Goal: Task Accomplishment & Management: Complete application form

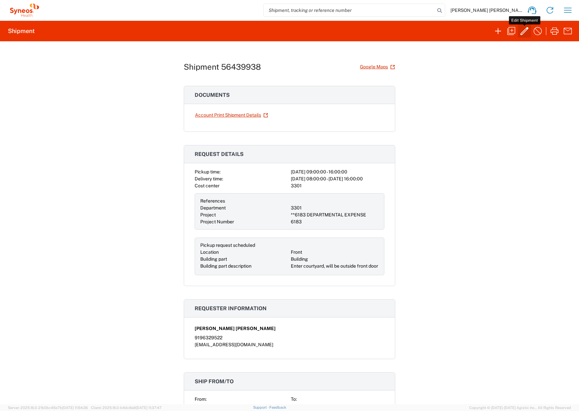
click at [524, 30] on icon "button" at bounding box center [524, 31] width 11 height 11
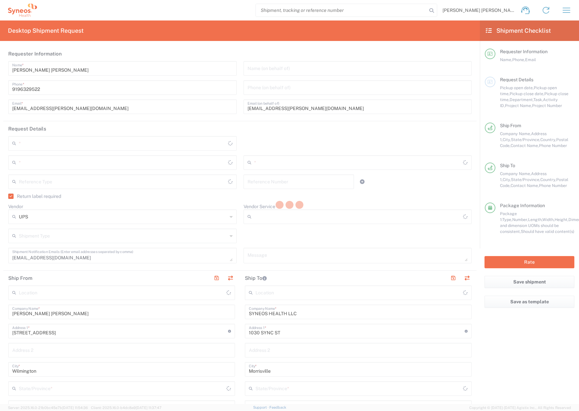
type input "[GEOGRAPHIC_DATA]"
type input "[US_STATE]"
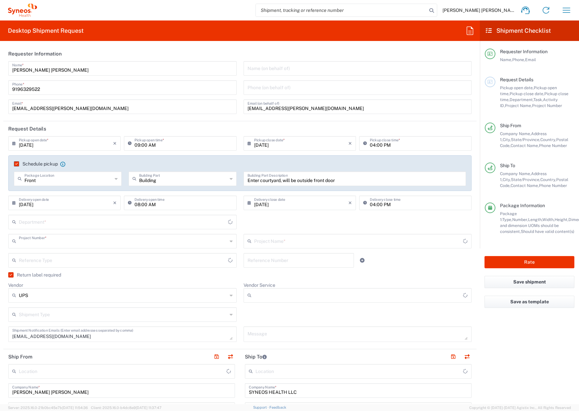
type input "**6183 DEPARTMENTAL EXPENSE"
type input "Ground"
type input "Residential/Home"
type input "6183"
type input "[US_STATE]"
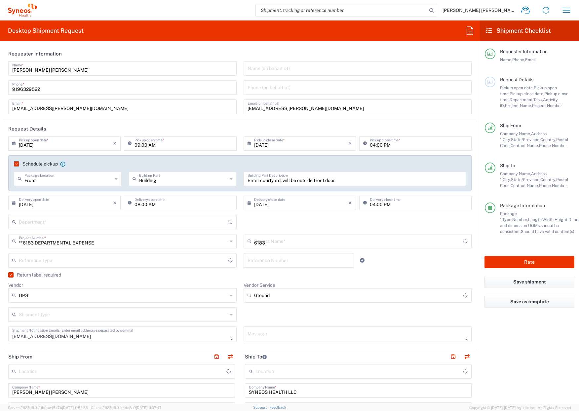
type input "Envelope"
type input "[GEOGRAPHIC_DATA]"
type input "3301"
type input "SYNEOS HEALTH LLC [GEOGRAPHIC_DATA] [GEOGRAPHIC_DATA]"
click at [230, 296] on icon at bounding box center [231, 295] width 3 height 11
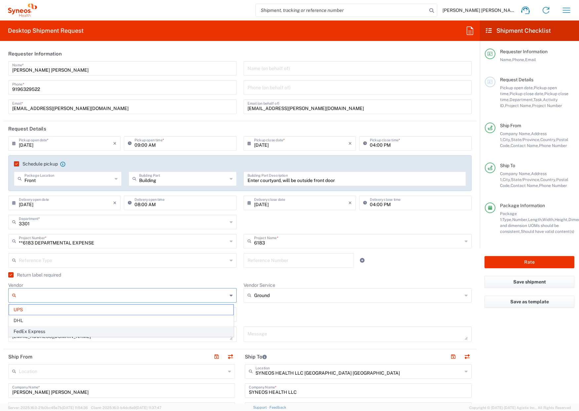
click at [45, 332] on span "FedEx Express" at bounding box center [121, 332] width 224 height 10
type input "FedEx Express"
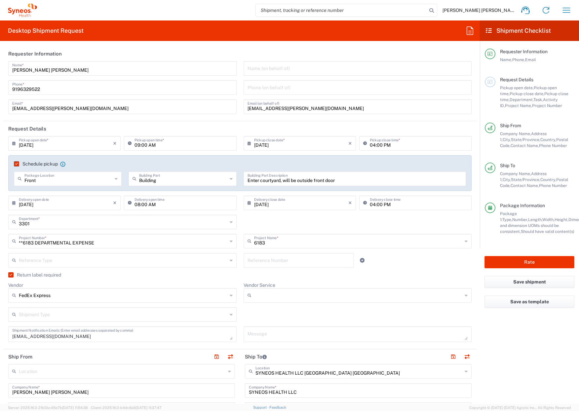
click at [465, 295] on icon at bounding box center [466, 295] width 3 height 11
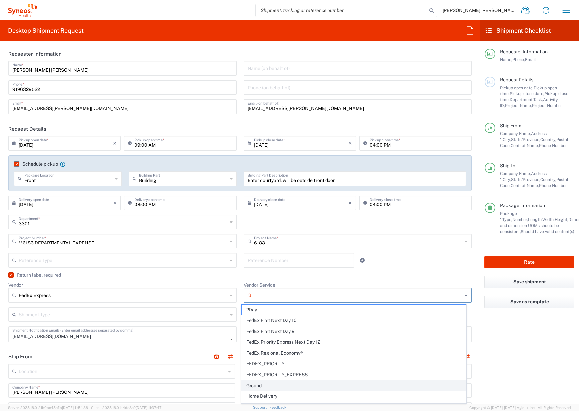
click at [251, 386] on span "Ground" at bounding box center [354, 386] width 224 height 10
type input "Ground"
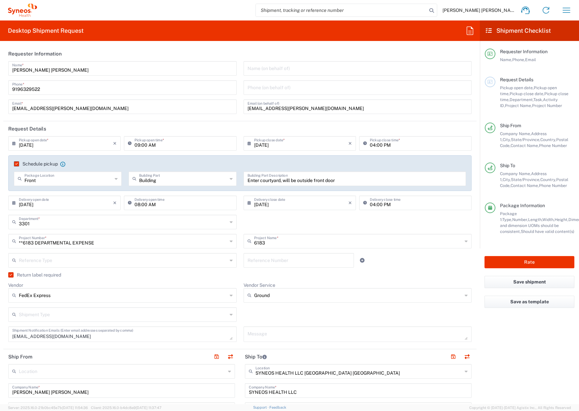
click at [230, 314] on icon at bounding box center [231, 314] width 3 height 11
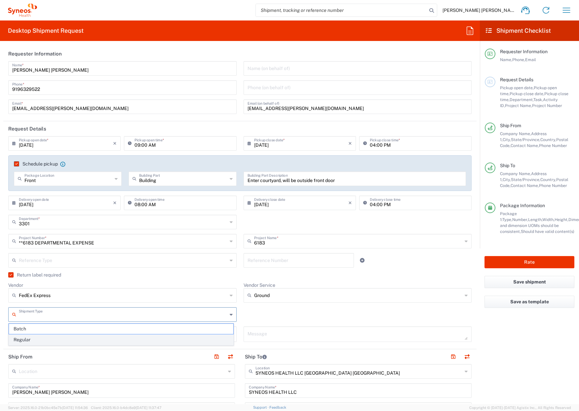
click at [40, 341] on span "Regular" at bounding box center [121, 340] width 224 height 10
type input "Regular"
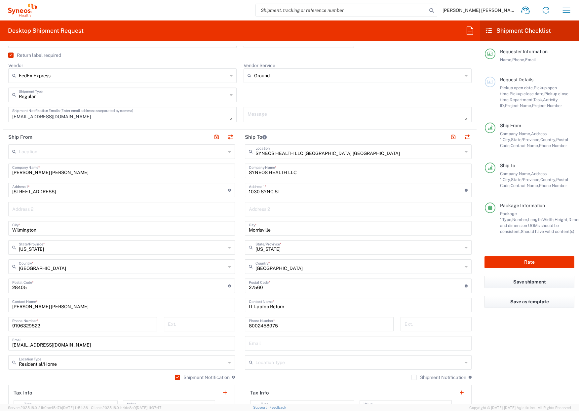
scroll to position [231, 0]
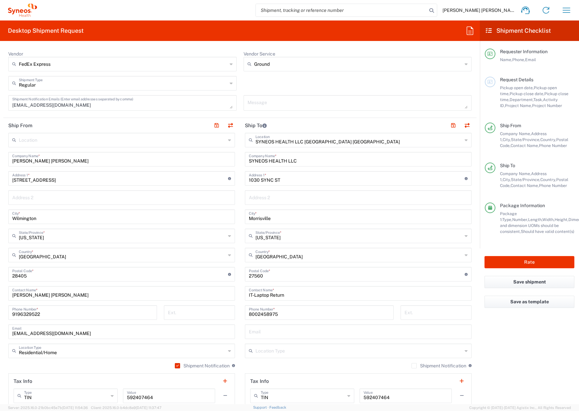
click at [465, 351] on icon at bounding box center [466, 351] width 3 height 11
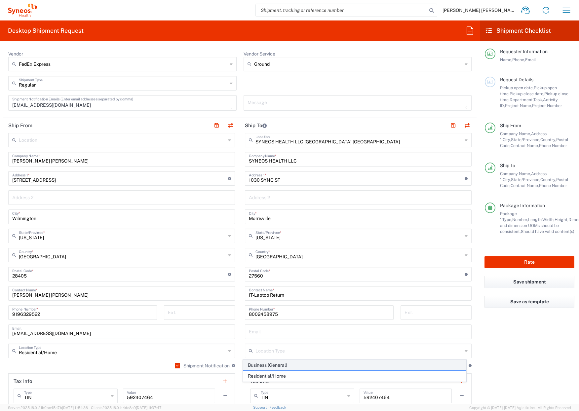
click at [325, 365] on span "Business (General)" at bounding box center [354, 365] width 223 height 10
type input "Business (General)"
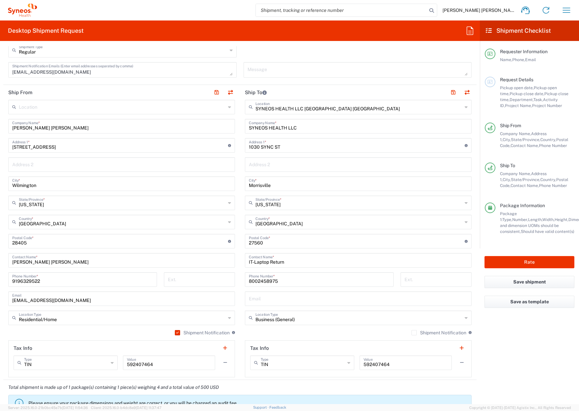
scroll to position [298, 0]
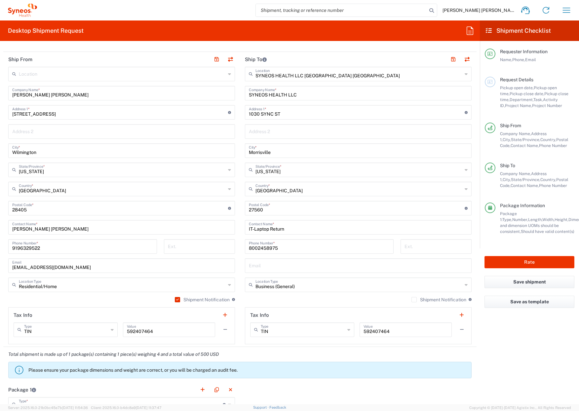
click at [412, 300] on label "Shipment Notification" at bounding box center [439, 299] width 55 height 5
click at [414, 300] on input "Shipment Notification" at bounding box center [414, 300] width 0 height 0
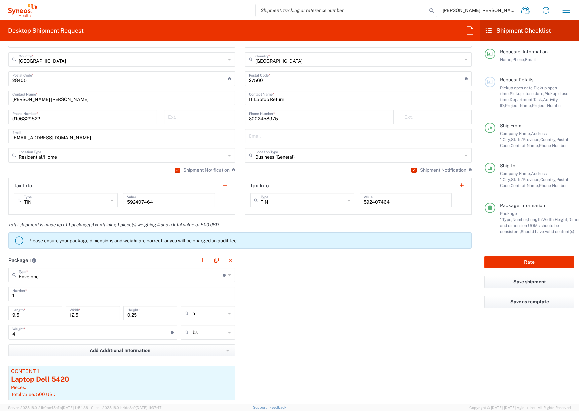
scroll to position [430, 0]
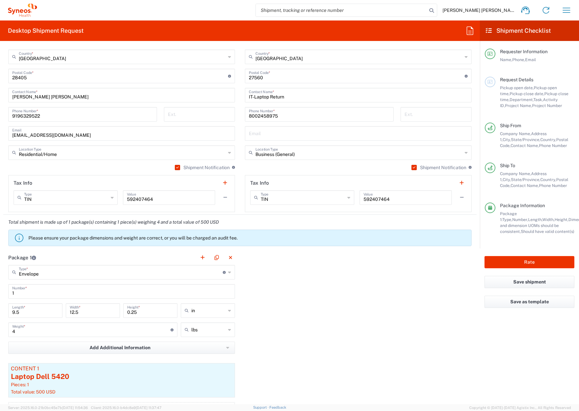
click at [228, 273] on icon at bounding box center [229, 272] width 3 height 11
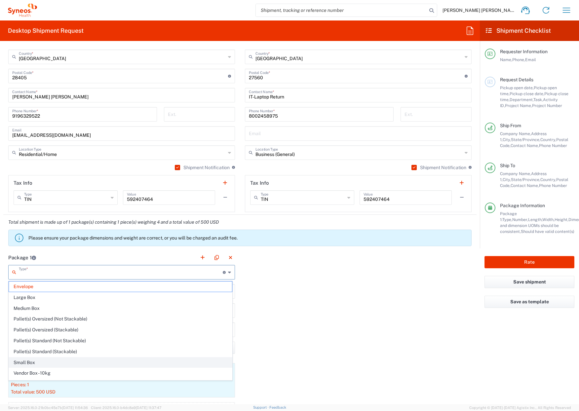
click at [22, 361] on span "Small Box" at bounding box center [120, 363] width 223 height 10
type input "Small Box"
type input "12.25"
type input "11"
type input "1.5"
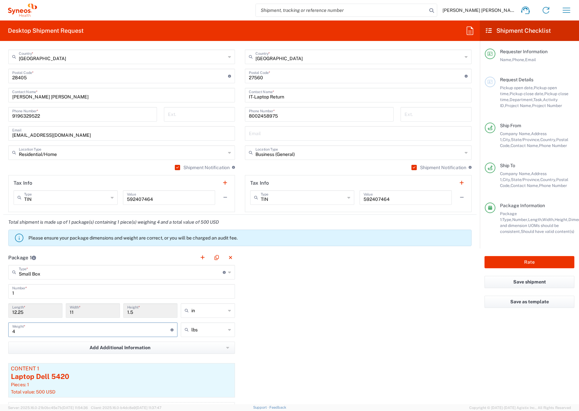
drag, startPoint x: 28, startPoint y: 332, endPoint x: 12, endPoint y: 332, distance: 16.2
click at [12, 333] on div "4 Weight * Total weight of package(s) in pounds or kilograms" at bounding box center [92, 330] width 169 height 15
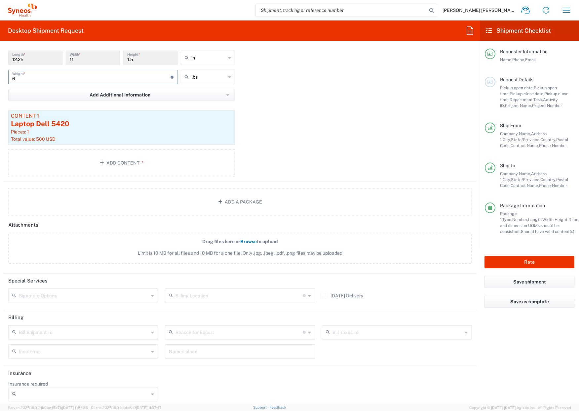
scroll to position [687, 0]
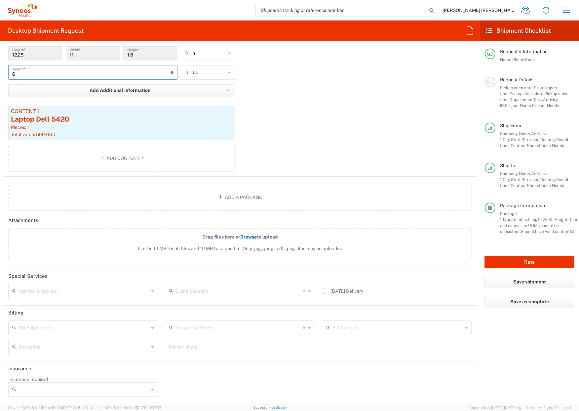
type input "6"
click at [151, 390] on icon at bounding box center [152, 389] width 3 height 11
click at [112, 367] on span "No" at bounding box center [82, 366] width 147 height 10
type input "No"
click at [151, 291] on icon at bounding box center [152, 291] width 3 height 11
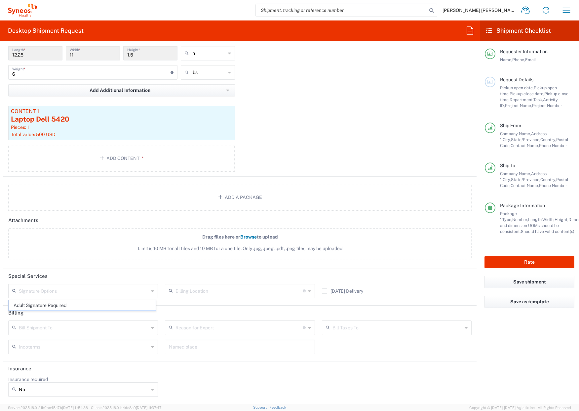
click at [151, 291] on icon at bounding box center [152, 291] width 3 height 11
click at [213, 383] on div "Insurance required No No Yes" at bounding box center [240, 389] width 470 height 25
click at [151, 328] on icon at bounding box center [152, 328] width 3 height 11
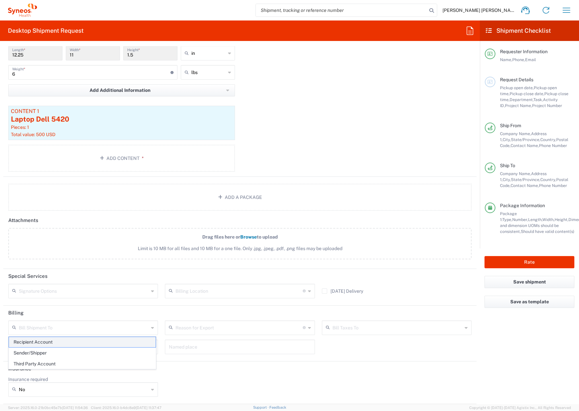
click at [51, 341] on span "Recipient Account" at bounding box center [82, 342] width 147 height 10
type input "Recipient Account"
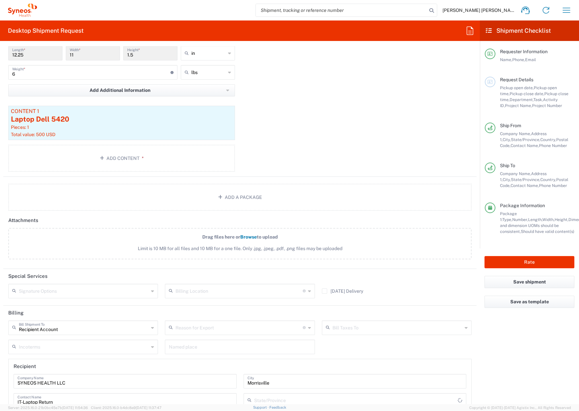
type input "[US_STATE]"
click at [151, 348] on icon at bounding box center [152, 347] width 3 height 11
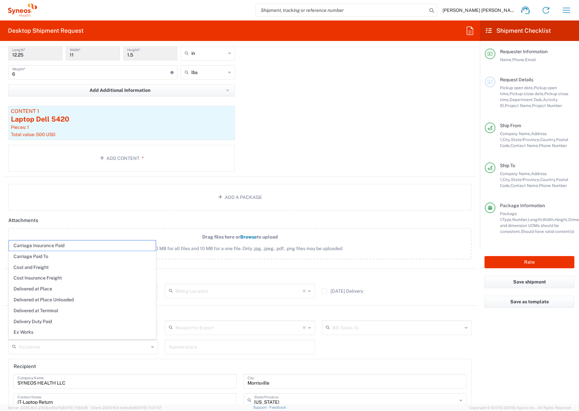
click at [151, 348] on icon at bounding box center [152, 347] width 3 height 11
click at [378, 346] on div "Recipient Account Bill Shipment To Recipient Account Sender/Shipper Third Party…" at bounding box center [240, 397] width 470 height 152
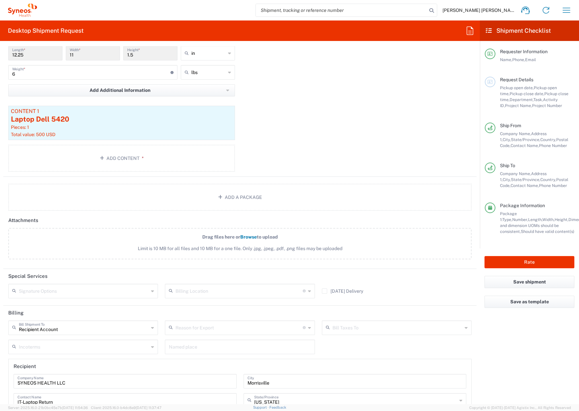
click at [308, 328] on icon at bounding box center [309, 328] width 3 height 11
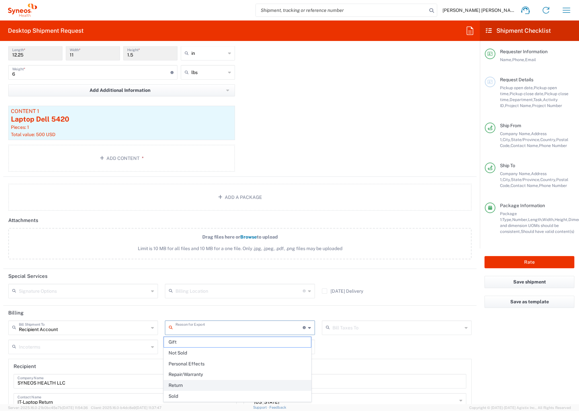
click at [176, 384] on span "Return" at bounding box center [237, 385] width 147 height 10
type input "Return"
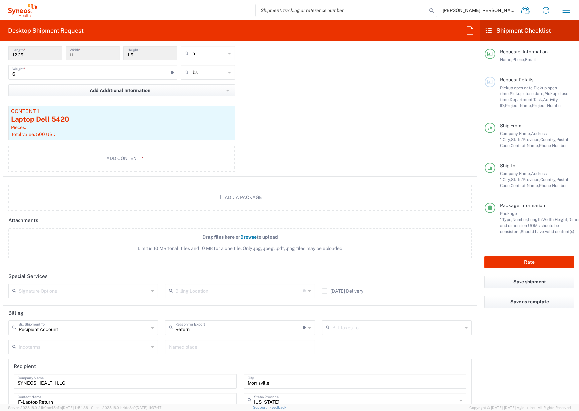
click at [465, 328] on icon at bounding box center [466, 328] width 3 height 11
click at [360, 341] on span "Recipient Account" at bounding box center [392, 342] width 147 height 10
type input "Recipient Account"
click at [151, 347] on icon at bounding box center [152, 347] width 3 height 11
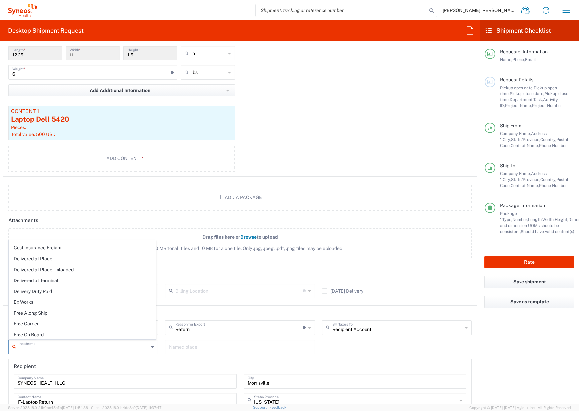
scroll to position [31, 0]
click at [345, 132] on div "Package 1 Small Box Type * Material used to package goods Envelope Large Box Me…" at bounding box center [239, 85] width 473 height 184
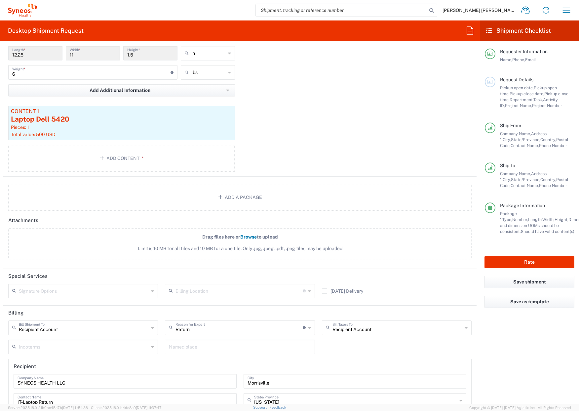
click at [308, 328] on icon at bounding box center [309, 328] width 3 height 11
type input "Return"
drag, startPoint x: 201, startPoint y: 330, endPoint x: 170, endPoint y: 328, distance: 31.4
click at [170, 328] on div "Return Reason for Export" at bounding box center [240, 328] width 150 height 15
click at [510, 338] on agx-form-checklist "Shipment Checklist Requester Information Name, Phone, Email Request Details Pic…" at bounding box center [529, 212] width 99 height 384
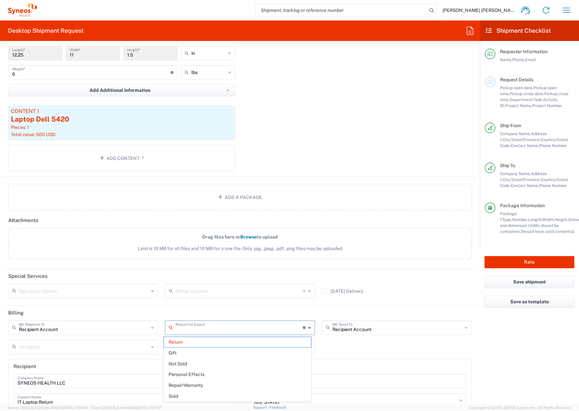
type input "Return"
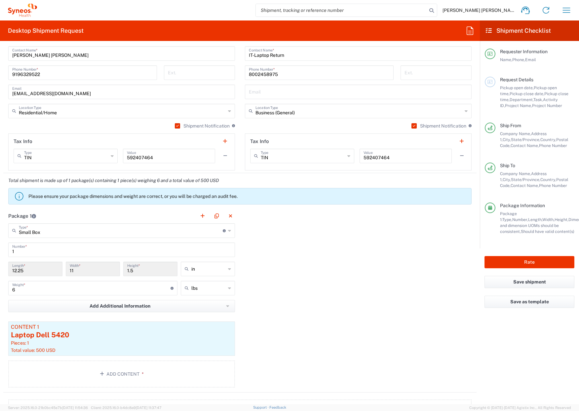
scroll to position [470, 0]
click at [279, 295] on div "Package 1 Small Box Type * Material used to package goods Envelope Large Box Me…" at bounding box center [239, 302] width 473 height 184
click at [282, 287] on div "Package 1 Small Box Type * Material used to package goods Envelope Large Box Me…" at bounding box center [239, 302] width 473 height 184
click at [278, 298] on div "Package 1 Small Box Type * Material used to package goods Envelope Large Box Me…" at bounding box center [239, 302] width 473 height 184
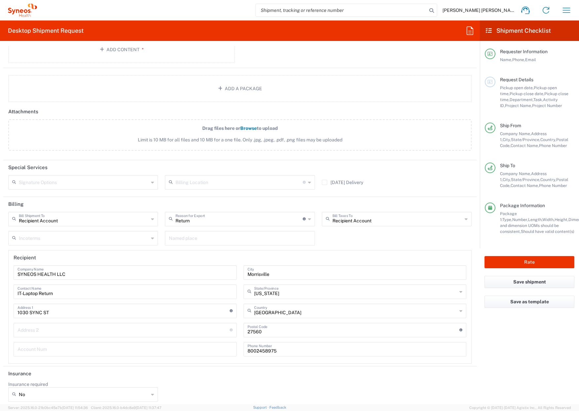
scroll to position [801, 0]
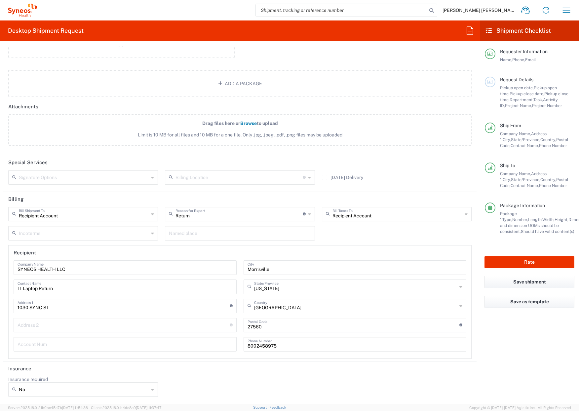
click at [512, 347] on agx-form-checklist "Shipment Checklist Requester Information Name, Phone, Email Request Details Pic…" at bounding box center [529, 212] width 99 height 384
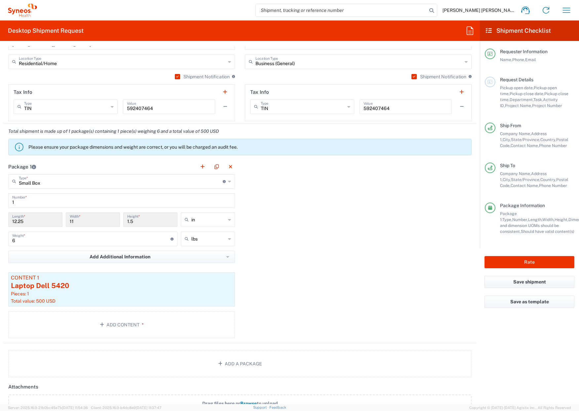
scroll to position [503, 0]
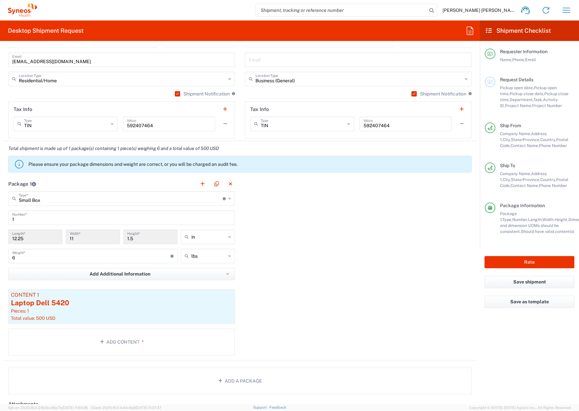
click at [228, 198] on icon at bounding box center [229, 198] width 3 height 11
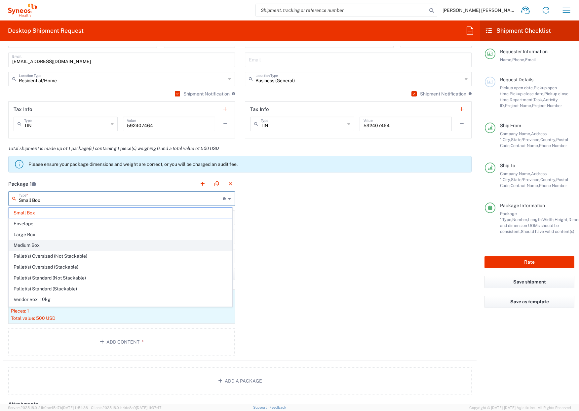
click at [26, 244] on span "Medium Box" at bounding box center [120, 245] width 223 height 10
type input "Medium Box"
type input "13"
type input "11.5"
type input "2.5"
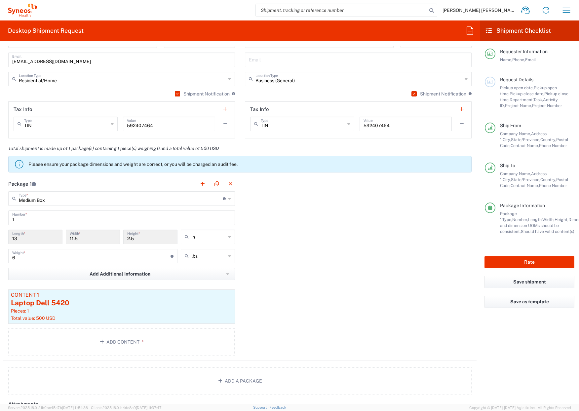
click at [228, 198] on icon at bounding box center [229, 198] width 3 height 11
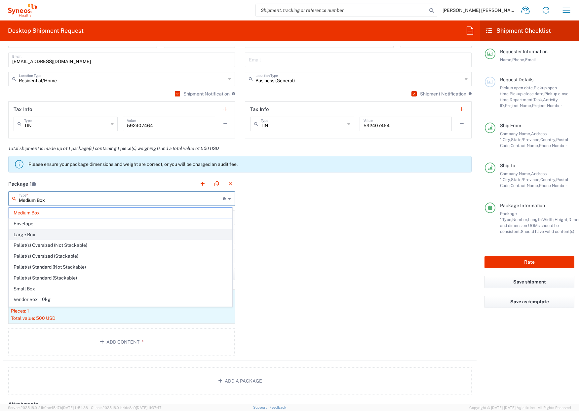
click at [26, 234] on span "Large Box" at bounding box center [120, 235] width 223 height 10
type input "Large Box"
type input "17.5"
type input "12.5"
type input "3"
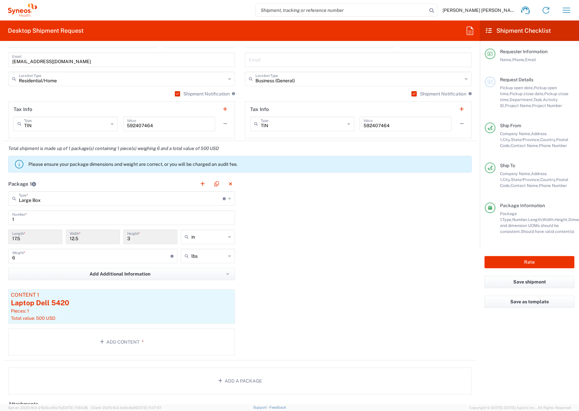
click at [229, 199] on div "Large Box Type * Material used to package goods" at bounding box center [121, 198] width 227 height 15
type input "Large Box"
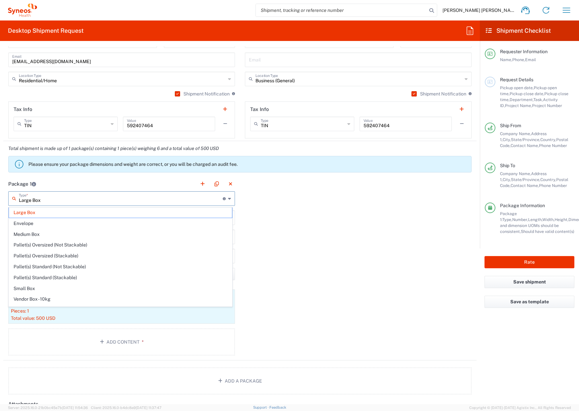
scroll to position [0, 0]
click at [295, 216] on div "Package 1 Large Box Type * Material used to package goods Large Box Envelope Me…" at bounding box center [239, 269] width 473 height 184
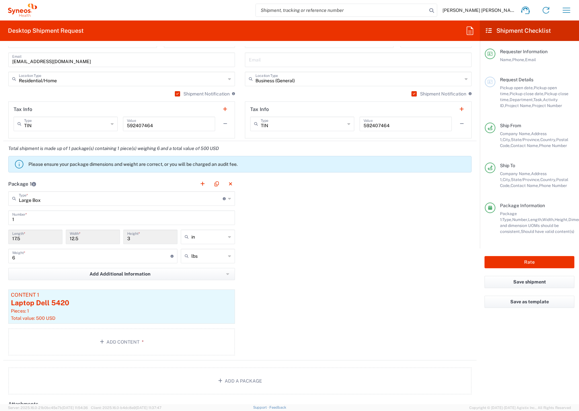
click at [22, 239] on input "17.5" at bounding box center [35, 237] width 46 height 12
click at [20, 238] on input "17.5" at bounding box center [35, 237] width 46 height 12
drag, startPoint x: 80, startPoint y: 237, endPoint x: 68, endPoint y: 238, distance: 12.2
click at [68, 238] on div "12.5 Width *" at bounding box center [93, 237] width 54 height 15
click at [261, 225] on div "Package 1 Large Box Type * Material used to package goods Large Box Envelope Me…" at bounding box center [239, 269] width 473 height 184
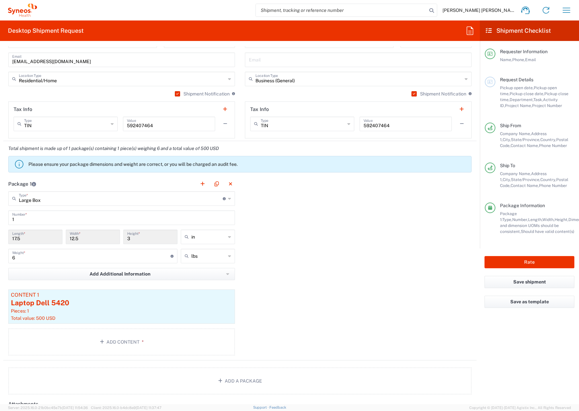
click at [228, 197] on icon at bounding box center [229, 198] width 3 height 11
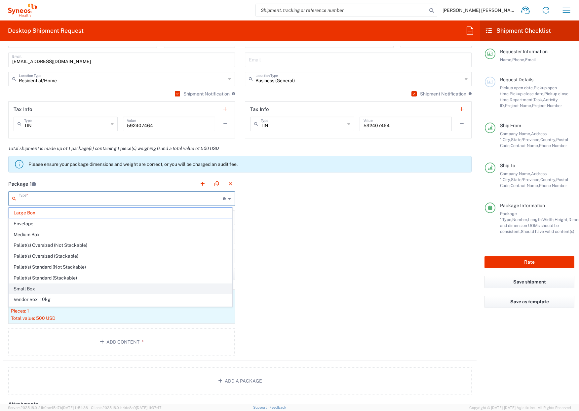
scroll to position [20, 0]
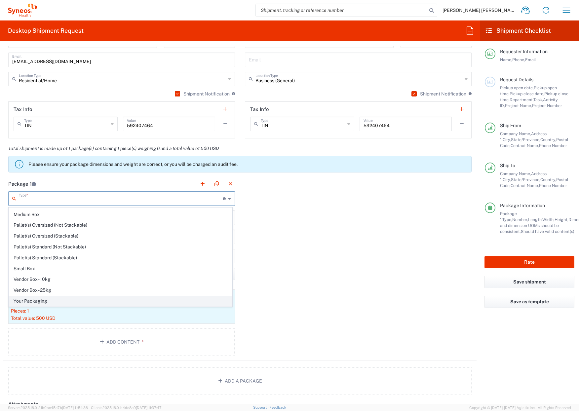
click at [60, 300] on span "Your Packaging" at bounding box center [120, 301] width 223 height 10
type input "Your Packaging"
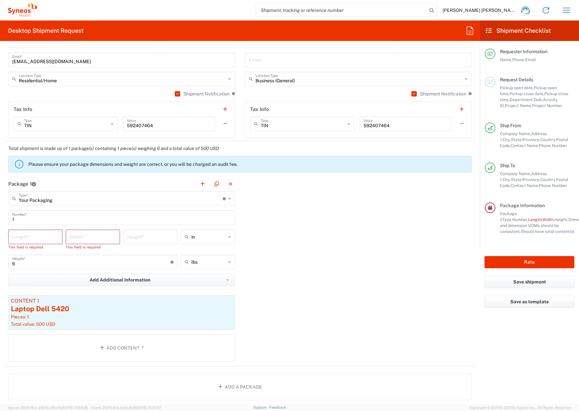
click at [20, 238] on input "number" at bounding box center [35, 237] width 46 height 12
type input "17"
click at [78, 238] on input "number" at bounding box center [93, 237] width 46 height 12
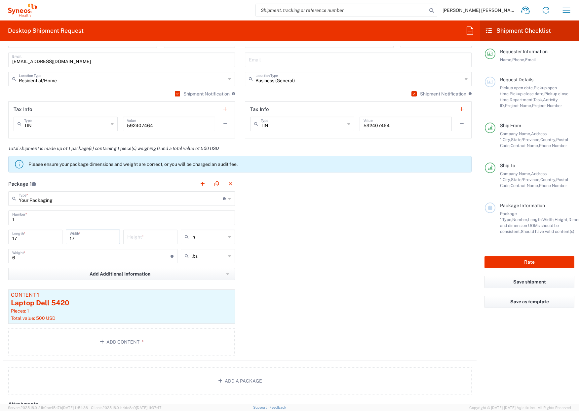
type input "17"
click at [129, 236] on input "number" at bounding box center [150, 237] width 46 height 12
type input "7"
click at [20, 259] on input "6" at bounding box center [91, 256] width 158 height 12
type input "6.5"
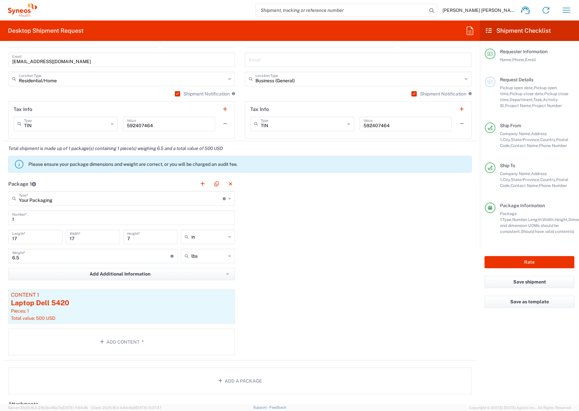
click at [268, 268] on div "Package 1 Your Packaging Type * Material used to package goods Large Box Envelo…" at bounding box center [239, 269] width 473 height 184
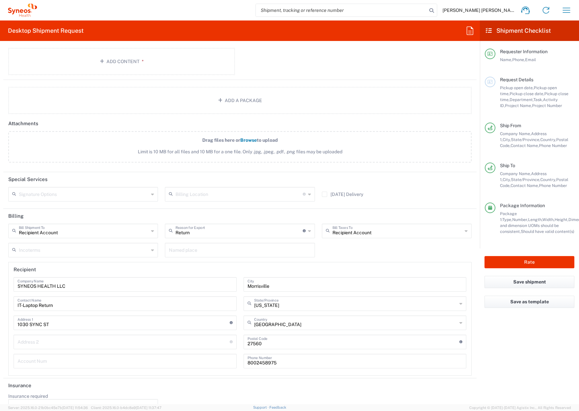
scroll to position [801, 0]
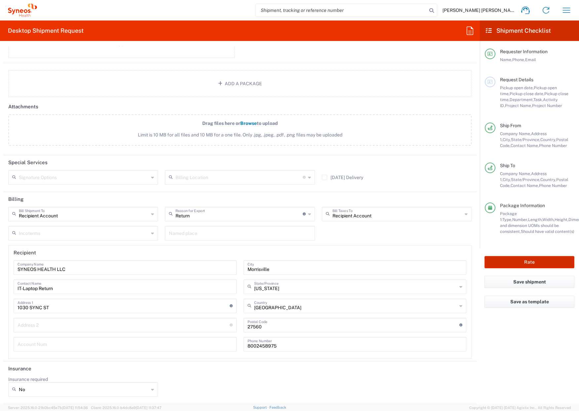
click at [515, 263] on button "Rate" at bounding box center [530, 262] width 90 height 12
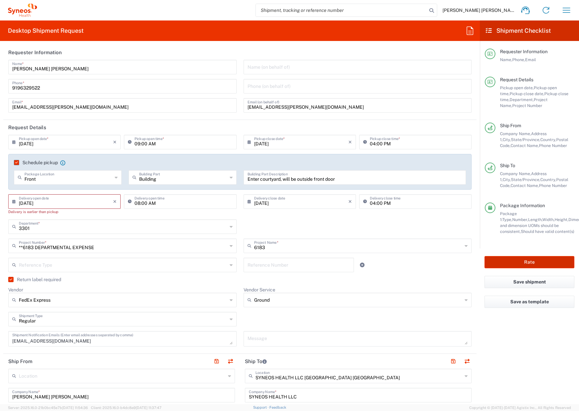
scroll to position [0, 0]
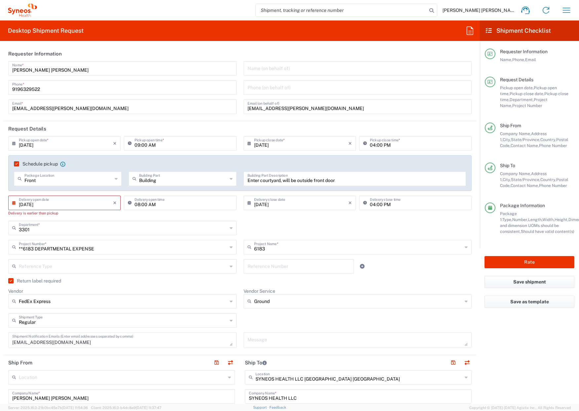
click at [29, 205] on input "[DATE]" at bounding box center [66, 203] width 94 height 12
type input "[DATE]"
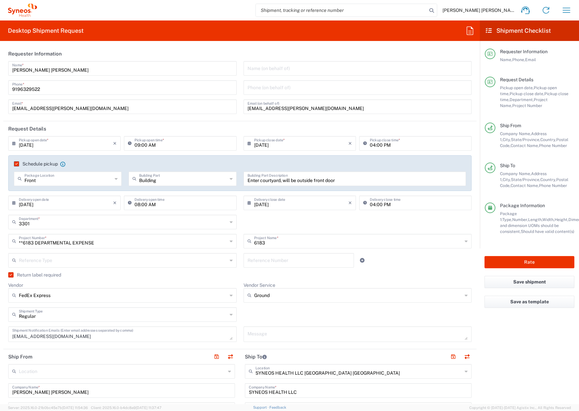
click at [383, 225] on div "3301 Department * 3301 3000 3100 3109 3110 3111 3112 3125 3130 3135 3136 3150 3…" at bounding box center [240, 224] width 470 height 19
click at [524, 282] on button "Save shipment" at bounding box center [530, 282] width 90 height 12
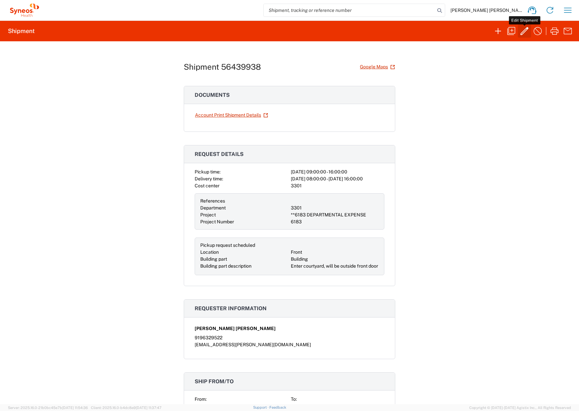
click at [522, 31] on icon "button" at bounding box center [524, 31] width 11 height 11
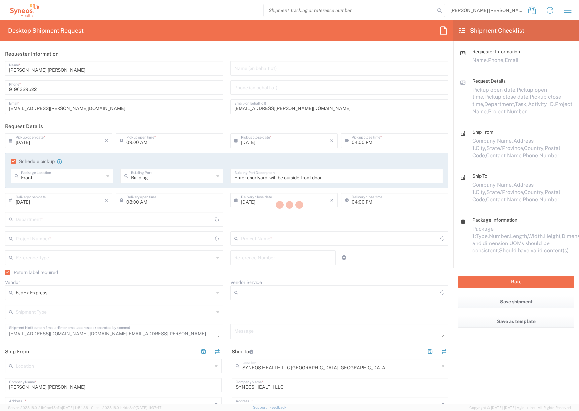
type input "[US_STATE]"
type input "Your Packaging"
type input "Ground"
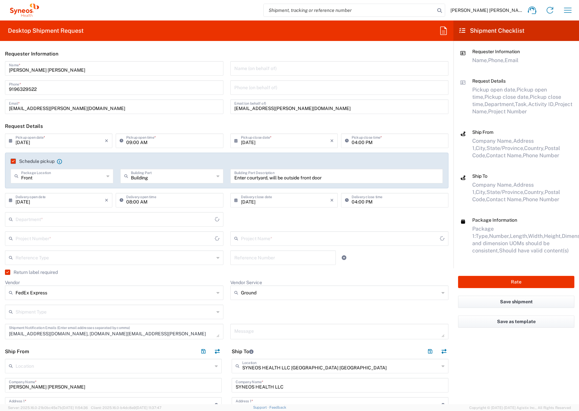
type input "**6183 DEPARTMENTAL EXPENSE"
type input "[US_STATE]"
type input "6183"
type input "3301"
click at [511, 283] on button "Rate" at bounding box center [516, 282] width 116 height 12
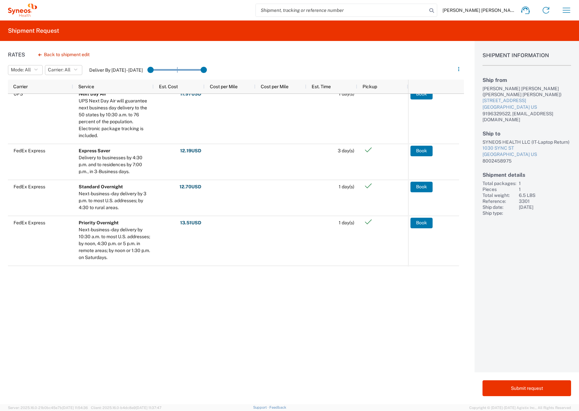
scroll to position [178, 0]
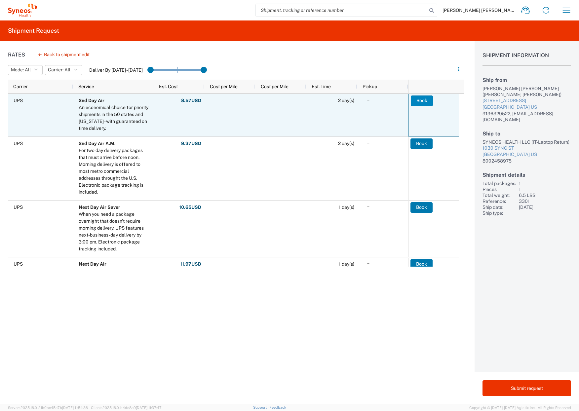
click at [423, 100] on button "Book" at bounding box center [422, 101] width 22 height 11
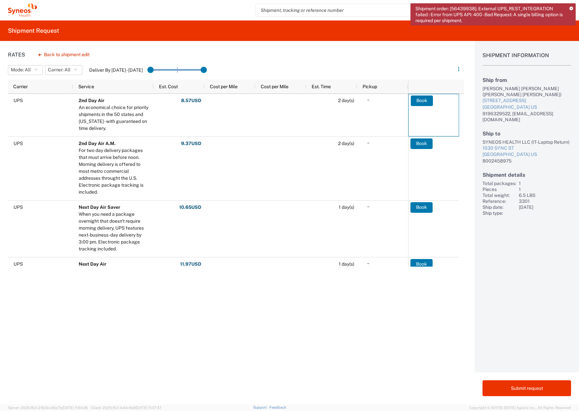
drag, startPoint x: 223, startPoint y: 17, endPoint x: 209, endPoint y: 12, distance: 14.9
click at [222, 15] on div "[PERSON_NAME] [PERSON_NAME] Home Shipment estimator Shipment tracking Desktop s…" at bounding box center [307, 10] width 540 height 16
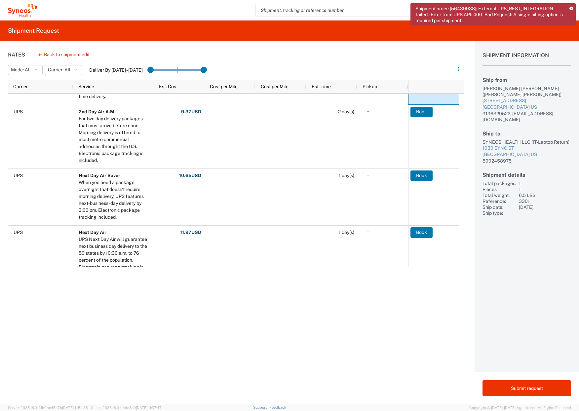
scroll to position [0, 0]
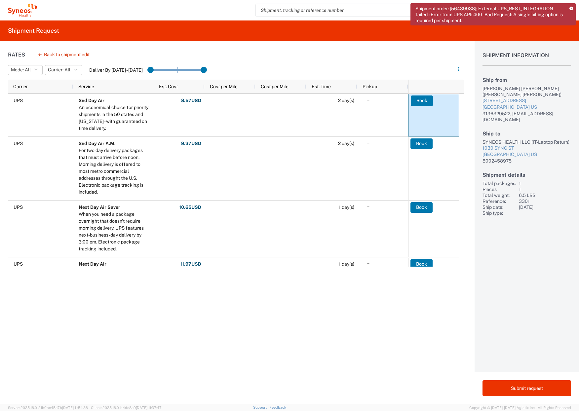
click at [388, 59] on div "Rates Back to shipment edit Mode: All All SMAL Carrier: All All FedEx Express U…" at bounding box center [232, 222] width 464 height 363
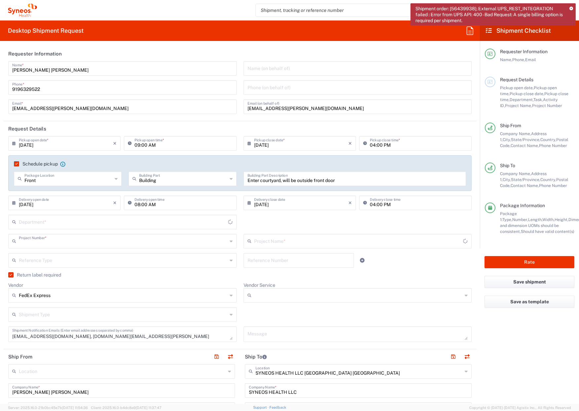
type input "**6183 DEPARTMENTAL EXPENSE"
type input "Ground"
type input "[US_STATE]"
type input "Your Packaging"
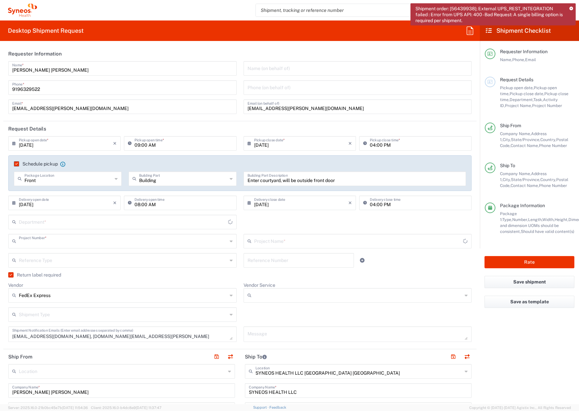
type input "[US_STATE]"
type input "6183"
type input "3301"
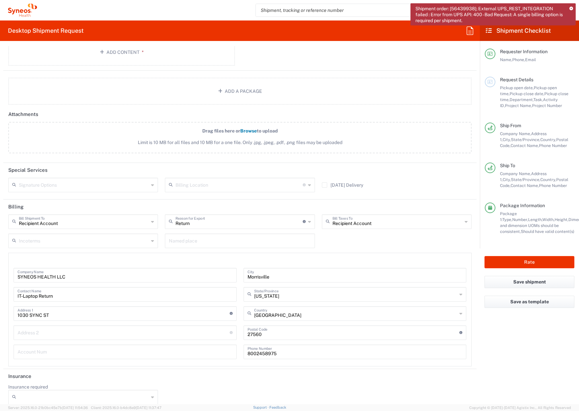
scroll to position [801, 0]
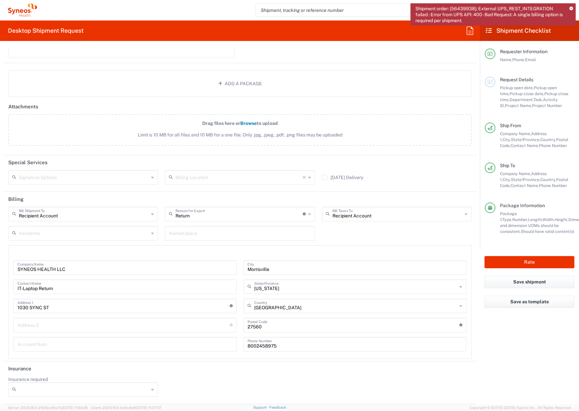
click at [151, 215] on icon at bounding box center [152, 214] width 3 height 11
click at [85, 198] on header "Billing" at bounding box center [239, 199] width 473 height 15
type input "Recipient Account"
drag, startPoint x: 70, startPoint y: 217, endPoint x: 41, endPoint y: 218, distance: 28.8
click at [41, 218] on input "text" at bounding box center [84, 214] width 130 height 12
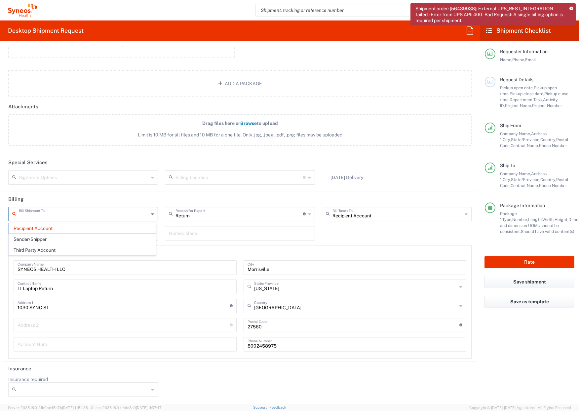
click at [70, 217] on input "text" at bounding box center [84, 214] width 130 height 12
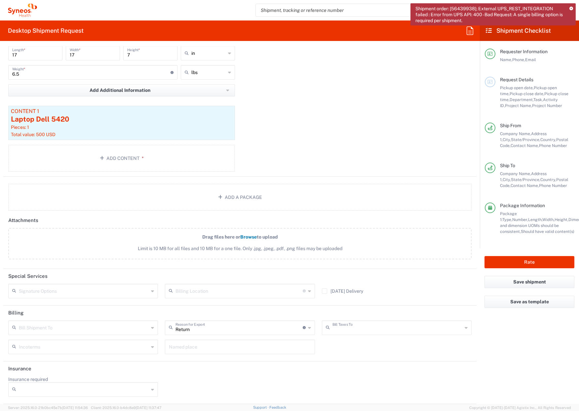
scroll to position [687, 0]
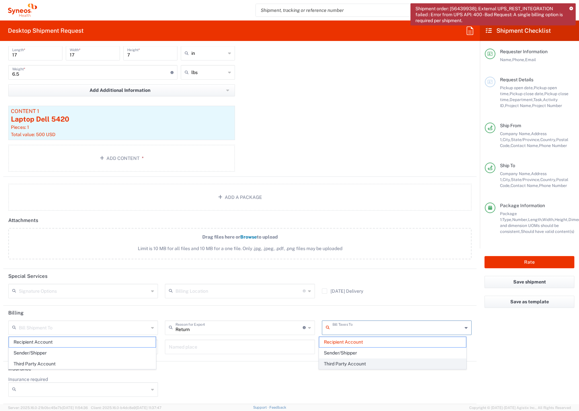
click at [379, 330] on input "text" at bounding box center [398, 328] width 130 height 12
click at [392, 387] on div "Insurance required No Yes" at bounding box center [240, 389] width 470 height 25
type input "Recipient Account"
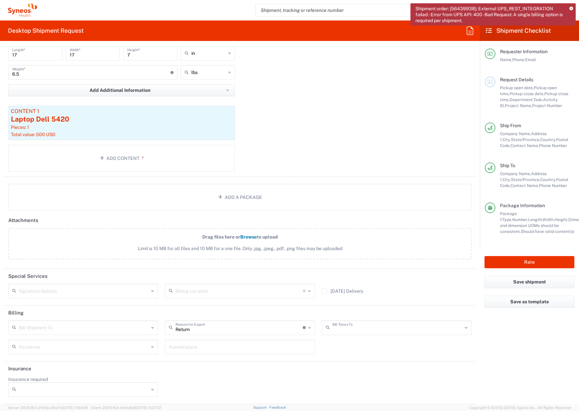
click at [376, 327] on input "text" at bounding box center [398, 328] width 130 height 12
drag, startPoint x: 379, startPoint y: 328, endPoint x: 362, endPoint y: 329, distance: 16.5
click at [362, 329] on input "text" at bounding box center [398, 328] width 130 height 12
click at [371, 341] on span "Recipient Account" at bounding box center [392, 342] width 147 height 10
click at [373, 350] on div "Bill Shipment To Recipient Account Sender/Shipper Third Party Account Return Re…" at bounding box center [240, 340] width 470 height 38
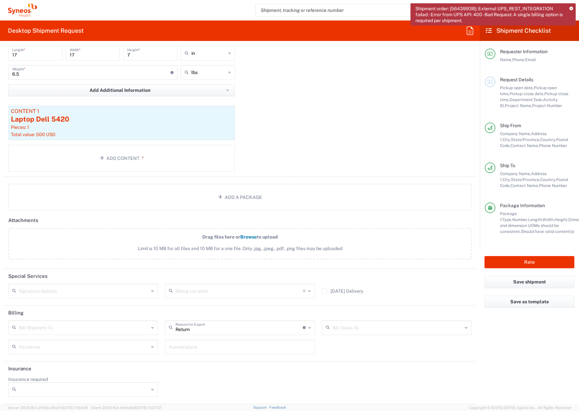
click at [308, 328] on icon at bounding box center [309, 328] width 3 height 11
click at [340, 379] on div "Insurance required No Yes" at bounding box center [240, 389] width 470 height 25
type input "Return"
click at [213, 331] on input "text" at bounding box center [239, 328] width 127 height 12
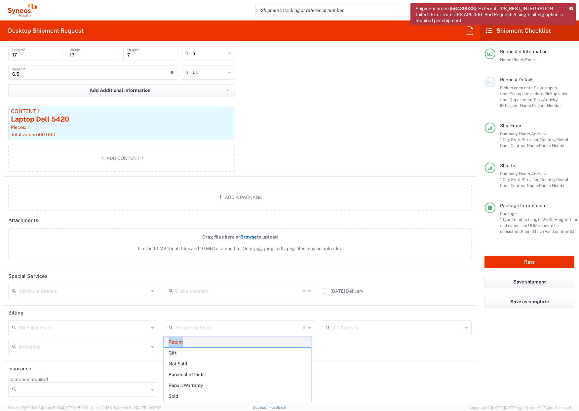
drag, startPoint x: 194, startPoint y: 343, endPoint x: 165, endPoint y: 342, distance: 28.4
click at [165, 342] on span "Return" at bounding box center [237, 342] width 147 height 10
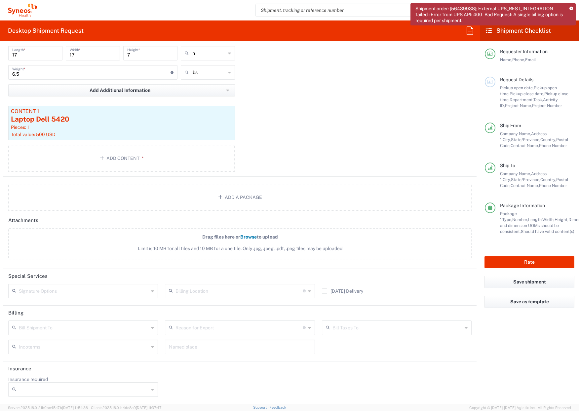
click at [375, 350] on div "Bill Shipment To Recipient Account Sender/Shipper Third Party Account Reason fo…" at bounding box center [240, 340] width 470 height 38
click at [529, 262] on button "Rate" at bounding box center [530, 262] width 90 height 12
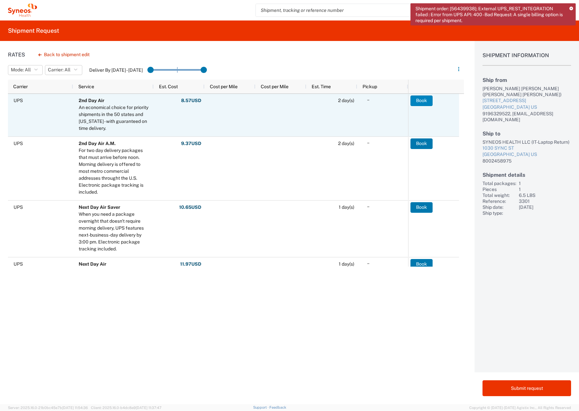
click at [423, 101] on button "Book" at bounding box center [422, 101] width 22 height 11
